Goal: Task Accomplishment & Management: Complete application form

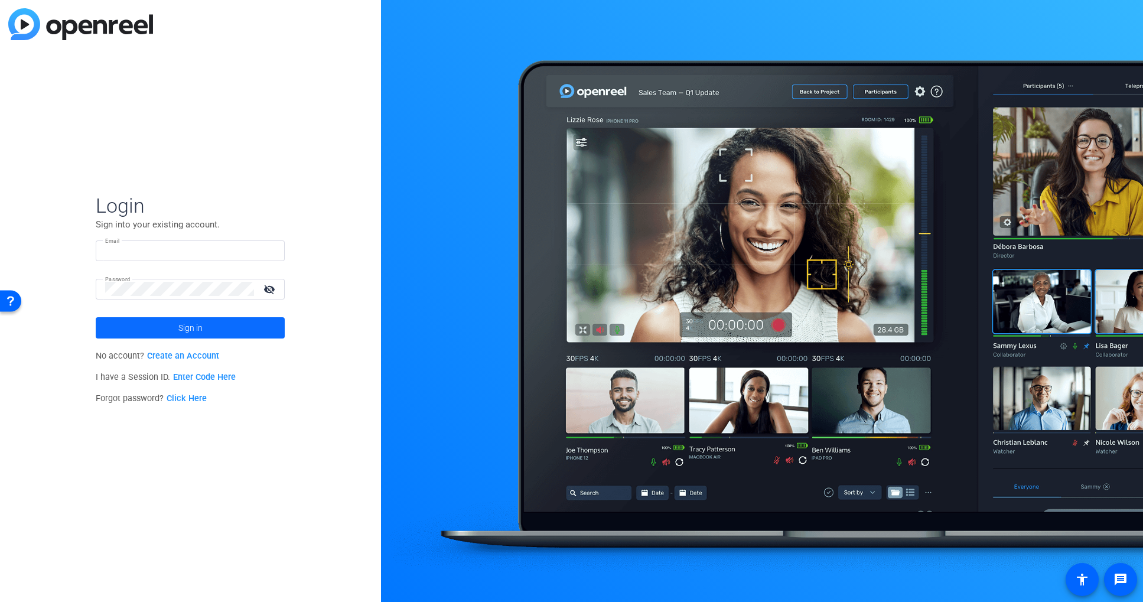
type input "dave@shavemedia.com"
click at [203, 331] on span at bounding box center [190, 328] width 189 height 28
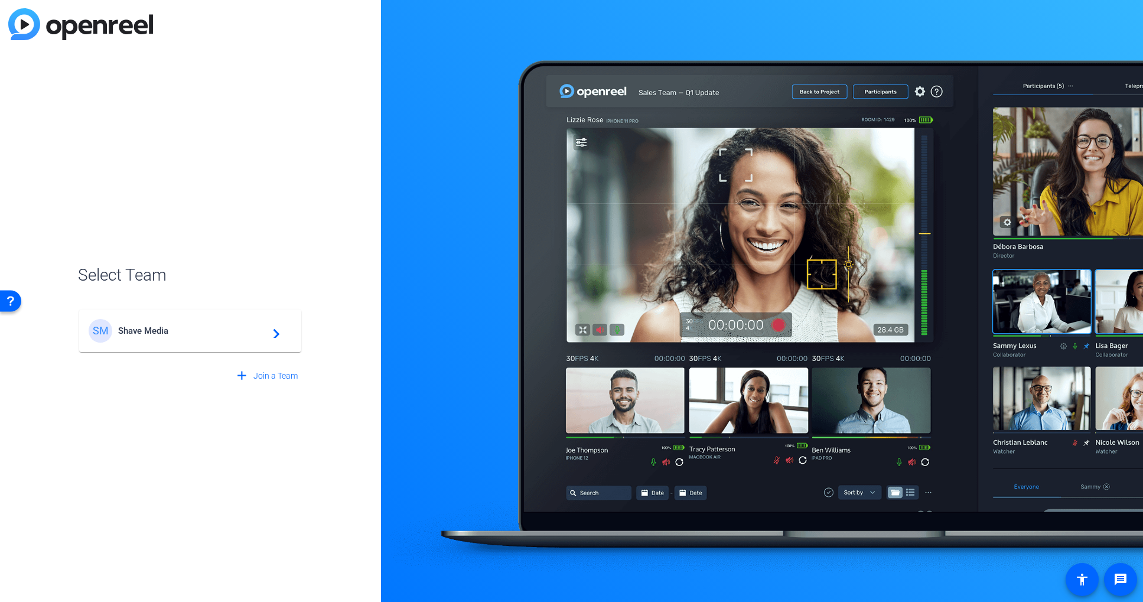
click at [204, 331] on span "Shave Media" at bounding box center [192, 331] width 148 height 11
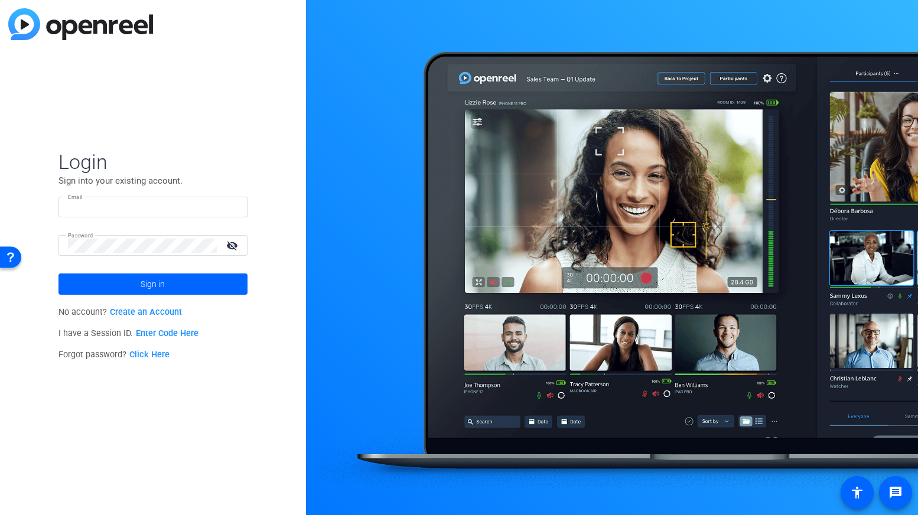
type input "dave@shavemedia.com"
click at [225, 121] on div "Login Sign into your existing account. Email dave@shavemedia.com Password visib…" at bounding box center [153, 257] width 306 height 515
click at [167, 288] on span at bounding box center [152, 284] width 189 height 28
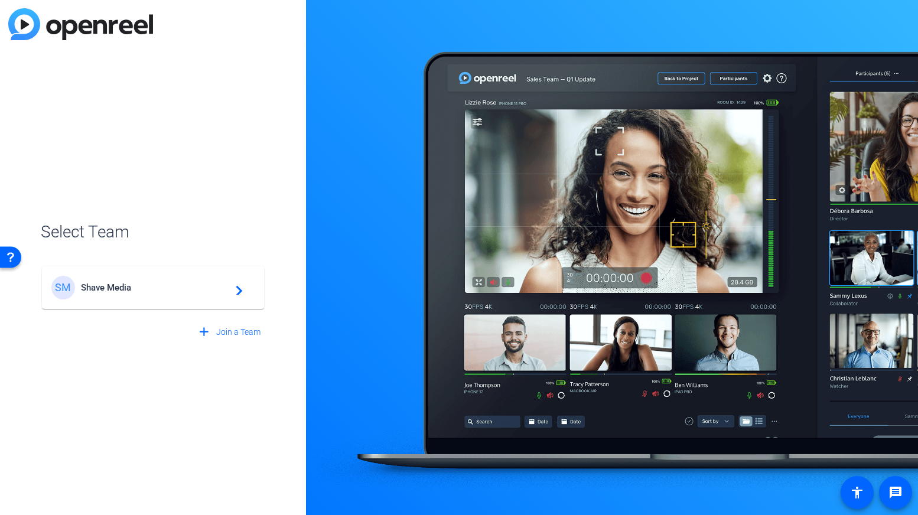
click at [241, 294] on mat-icon "navigate_next" at bounding box center [236, 288] width 14 height 14
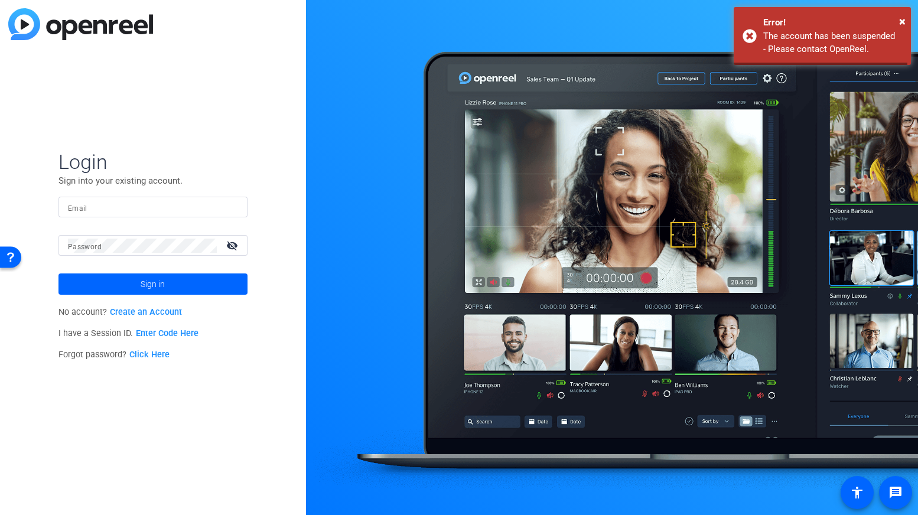
type input "dave@shavemedia.com"
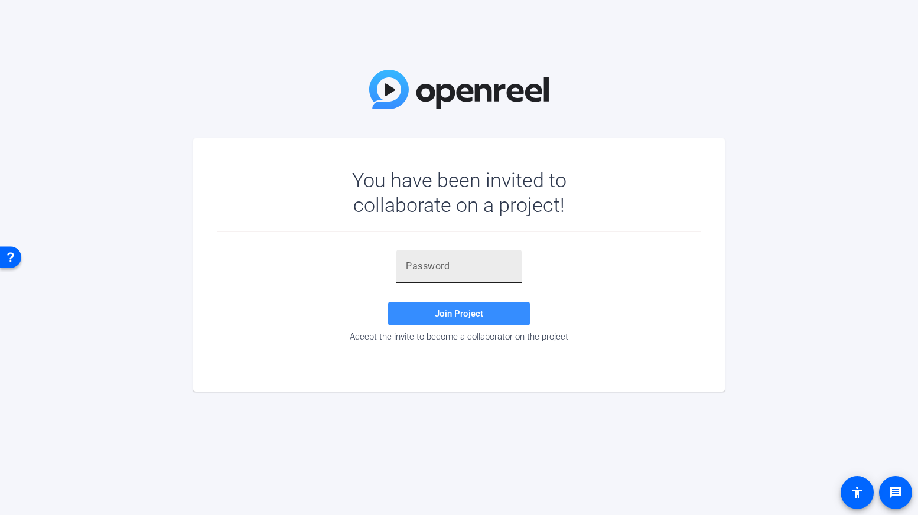
click at [467, 265] on input "text" at bounding box center [459, 266] width 106 height 14
paste input "c(;hX}"
type input "c(;hX}"
click at [450, 308] on span at bounding box center [459, 314] width 142 height 28
click at [441, 272] on input "c(;hX}" at bounding box center [459, 266] width 106 height 14
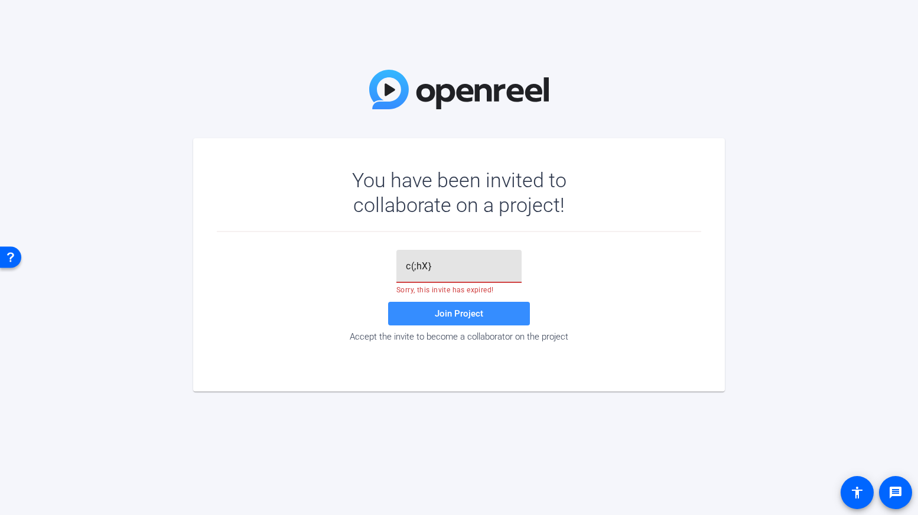
click at [441, 272] on input "c(;hX}" at bounding box center [459, 266] width 106 height 14
click at [451, 275] on div at bounding box center [459, 266] width 106 height 33
paste input "0B[n7h"
type input "0B[n7h"
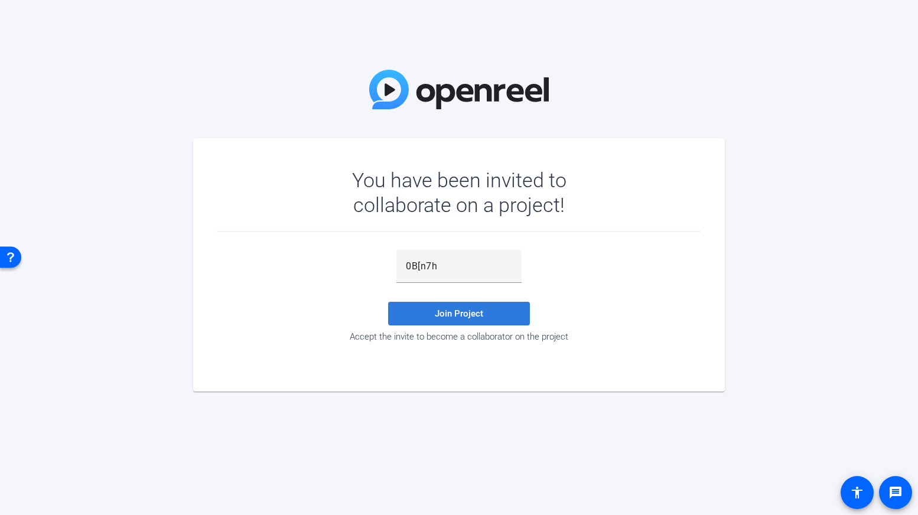
click at [448, 311] on span "Join Project" at bounding box center [459, 313] width 48 height 11
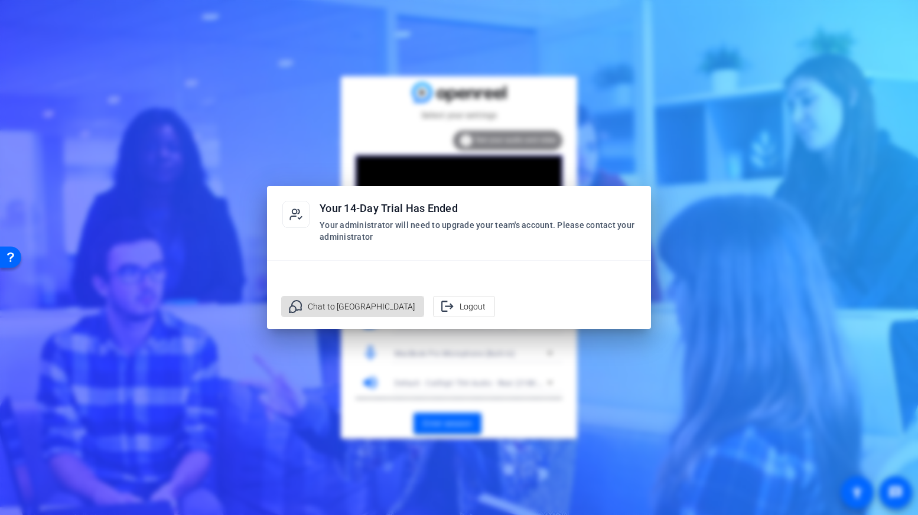
click at [320, 352] on div at bounding box center [459, 257] width 918 height 515
click at [329, 303] on span "Chat to [GEOGRAPHIC_DATA]" at bounding box center [361, 306] width 107 height 22
drag, startPoint x: 293, startPoint y: 189, endPoint x: 399, endPoint y: 167, distance: 108.0
click at [167, 237] on div "Your 14-Day Trial Has Ended Your administrator will need to upgrade your team's…" at bounding box center [459, 257] width 918 height 515
drag, startPoint x: 454, startPoint y: 188, endPoint x: 467, endPoint y: 194, distance: 14.6
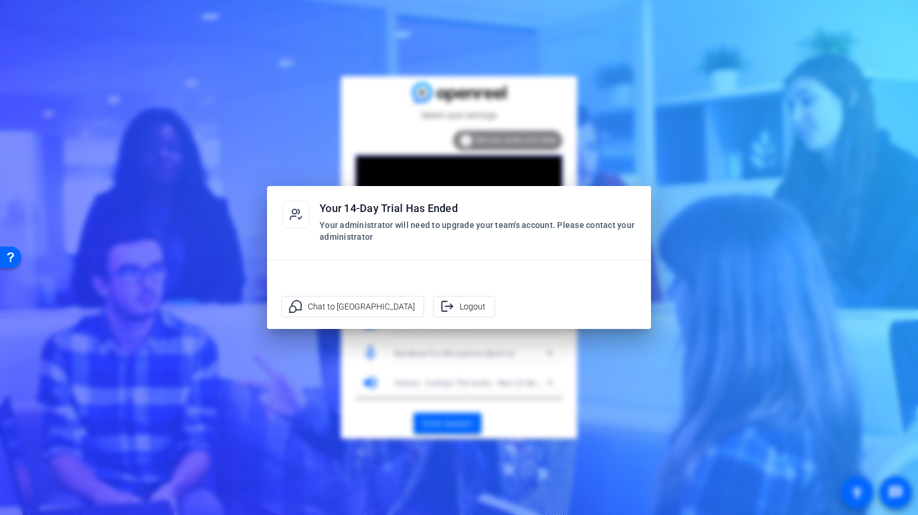
click at [467, 194] on div "Your 14-Day Trial Has Ended Your administrator will need to upgrade your team's…" at bounding box center [459, 217] width 384 height 62
drag, startPoint x: 448, startPoint y: 245, endPoint x: 359, endPoint y: 247, distance: 89.2
click at [359, 247] on div "Your 14-Day Trial Has Ended Your administrator will need to upgrade your team's…" at bounding box center [459, 217] width 384 height 62
